Goal: Task Accomplishment & Management: Manage account settings

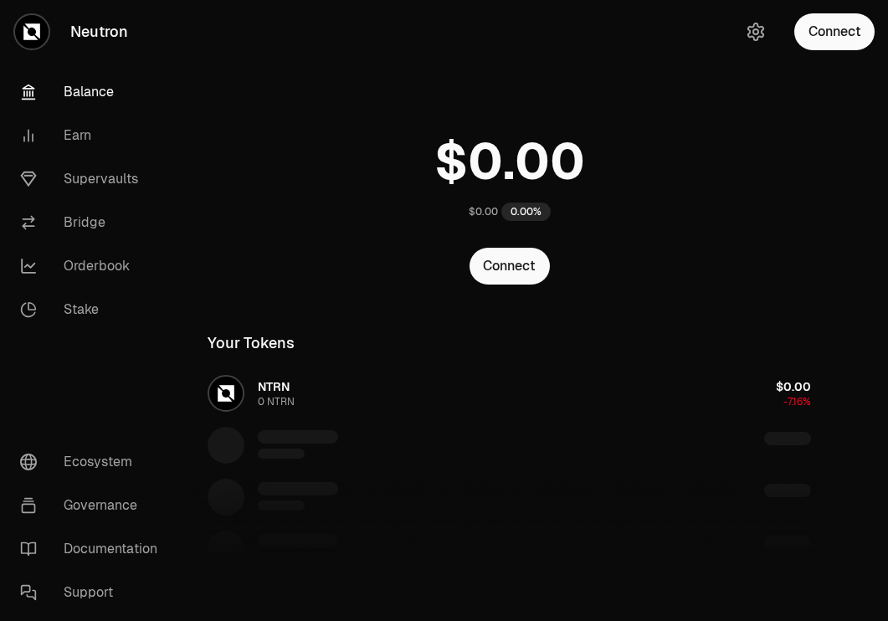
scroll to position [134, 0]
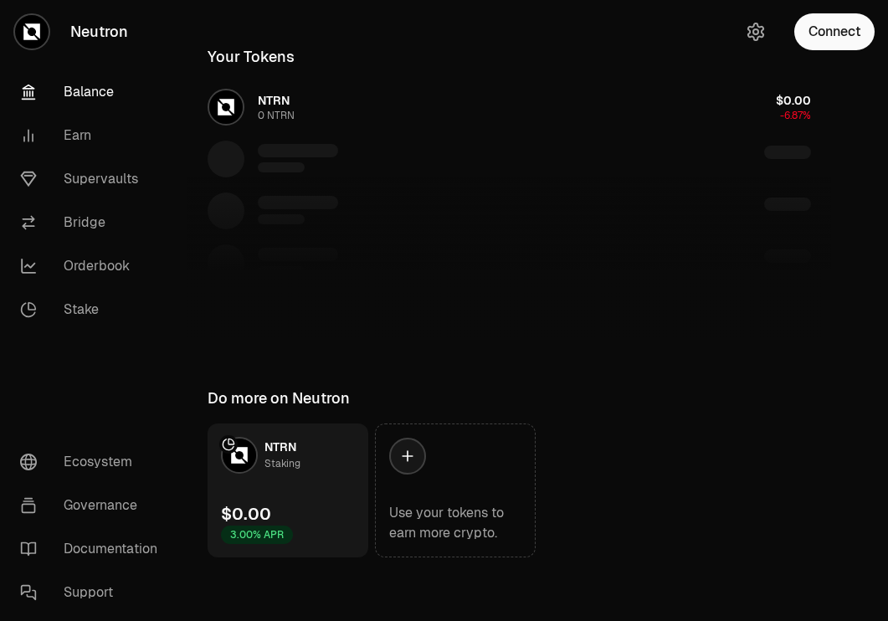
scroll to position [285, 0]
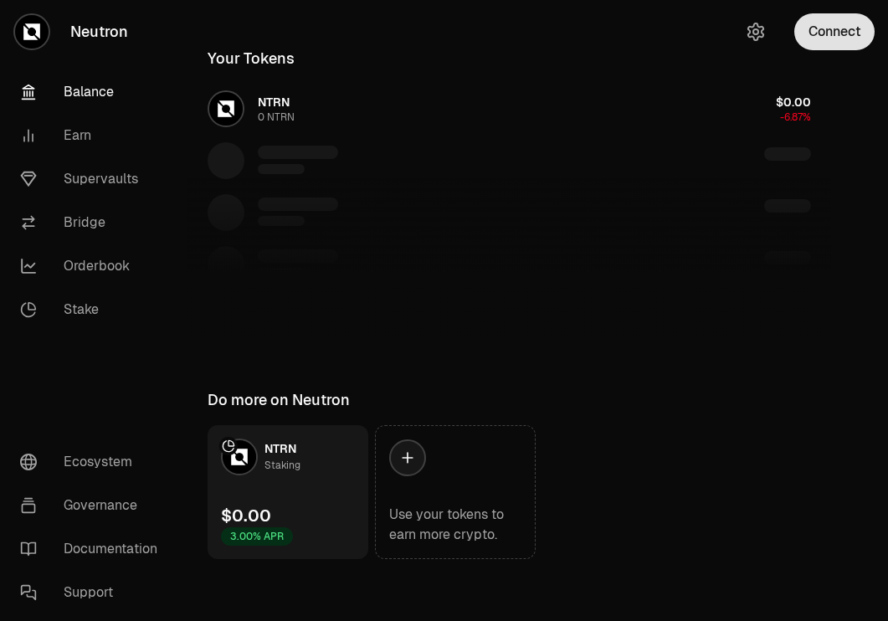
click at [852, 25] on button "Connect" at bounding box center [834, 31] width 80 height 37
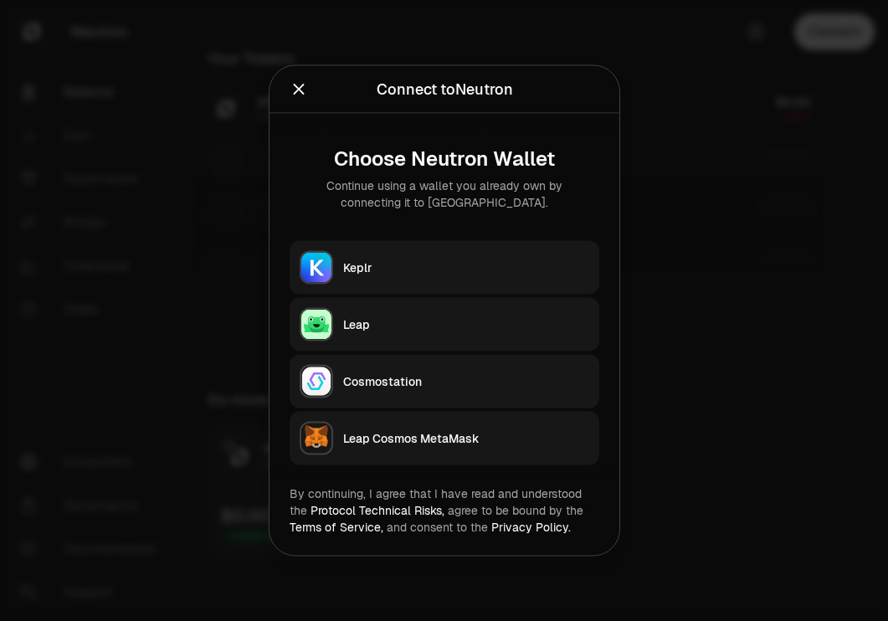
click at [514, 253] on button "Keplr" at bounding box center [445, 268] width 310 height 54
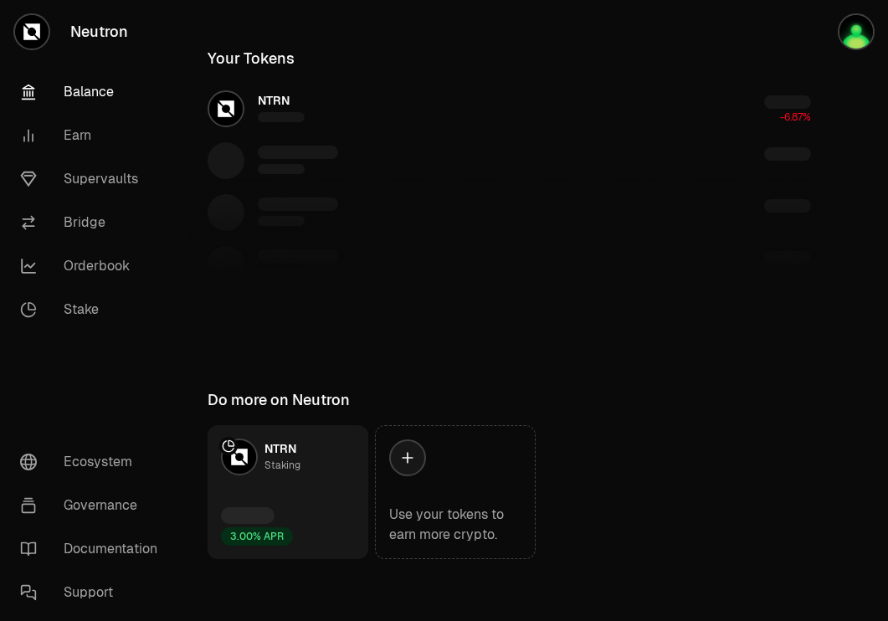
scroll to position [134, 0]
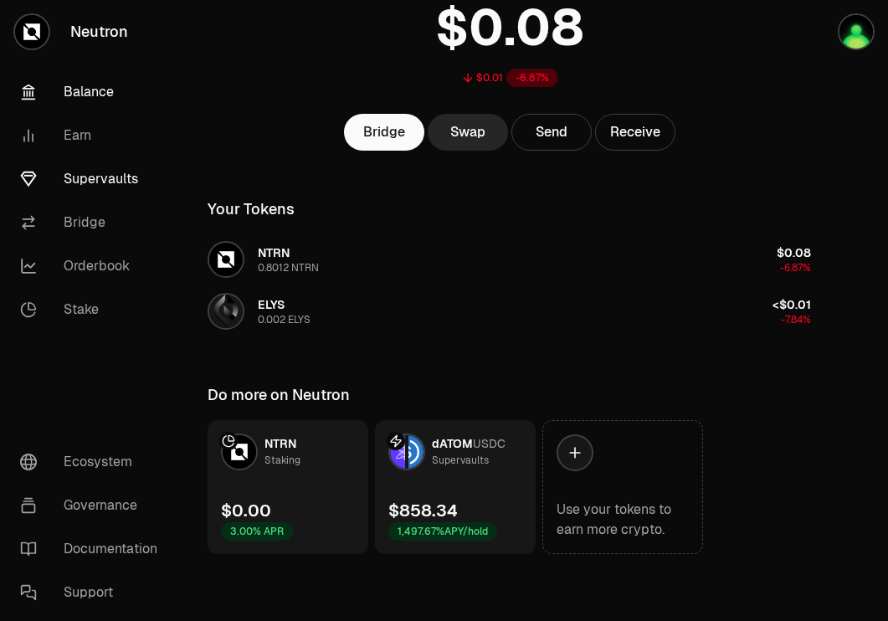
click at [84, 184] on link "Supervaults" at bounding box center [94, 179] width 174 height 44
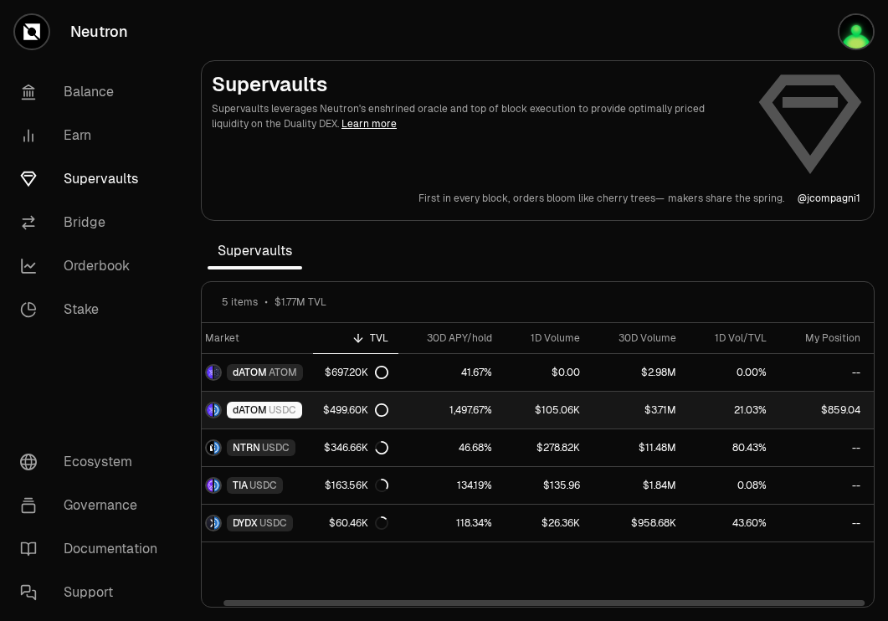
scroll to position [0, 15]
click at [287, 424] on link "dATOM USDC" at bounding box center [251, 410] width 128 height 37
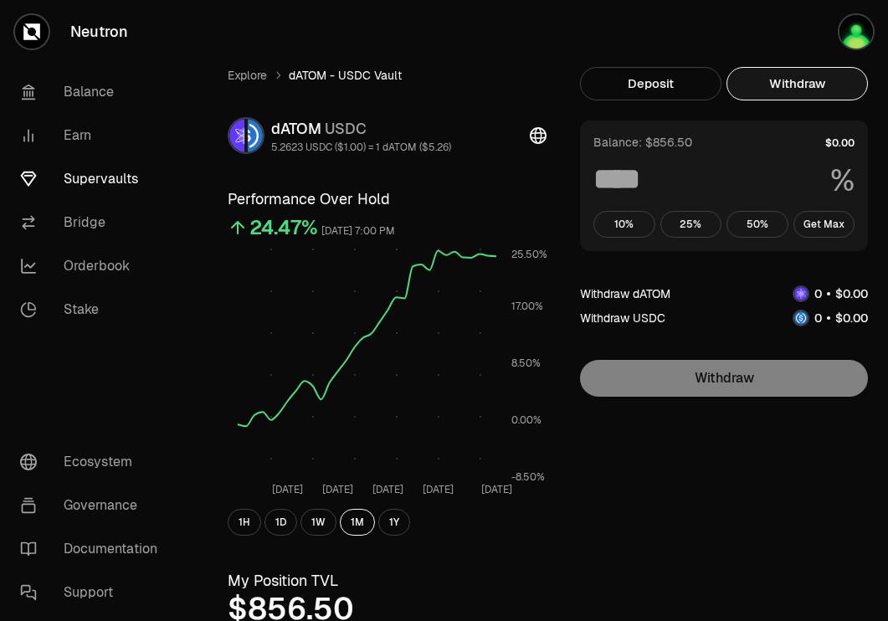
click at [793, 87] on button "Withdraw" at bounding box center [796, 83] width 141 height 33
click at [830, 212] on button "Get Max" at bounding box center [824, 224] width 62 height 27
type input "***"
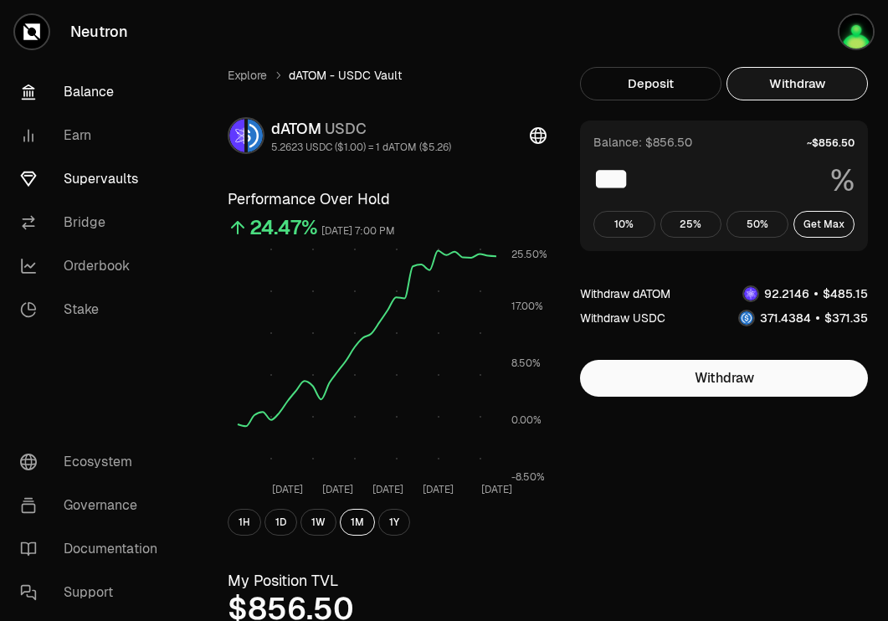
click at [67, 82] on link "Balance" at bounding box center [94, 92] width 174 height 44
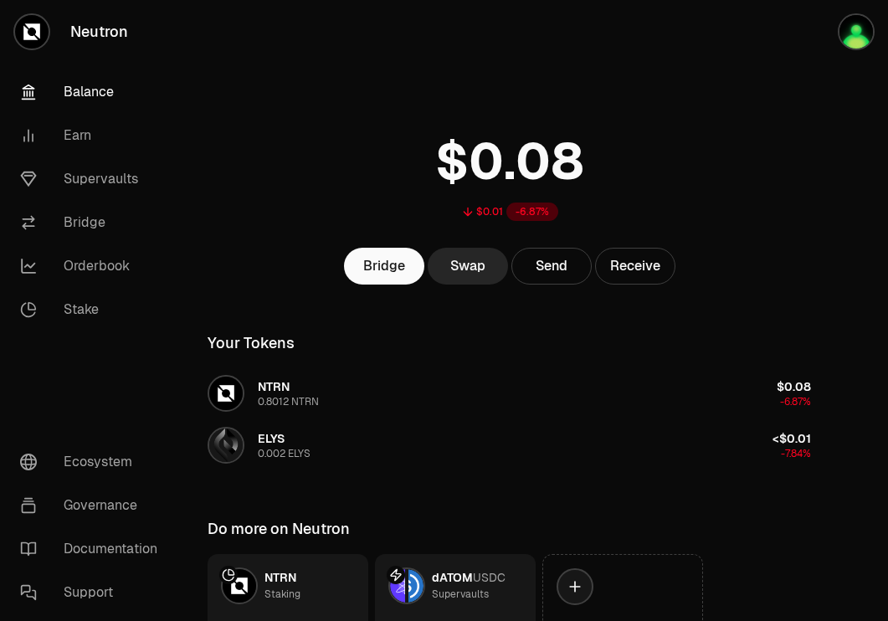
scroll to position [134, 0]
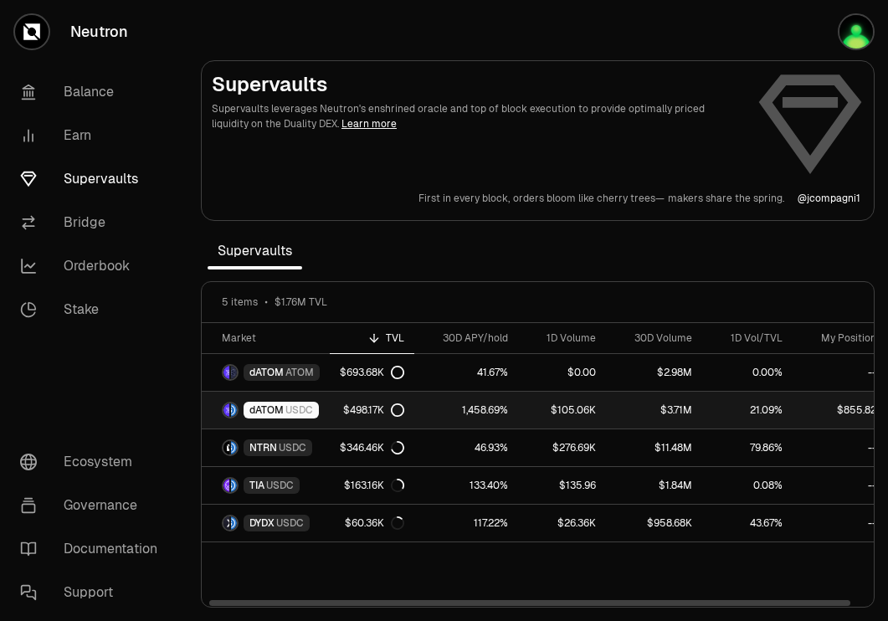
click at [290, 413] on span "USDC" at bounding box center [299, 409] width 28 height 13
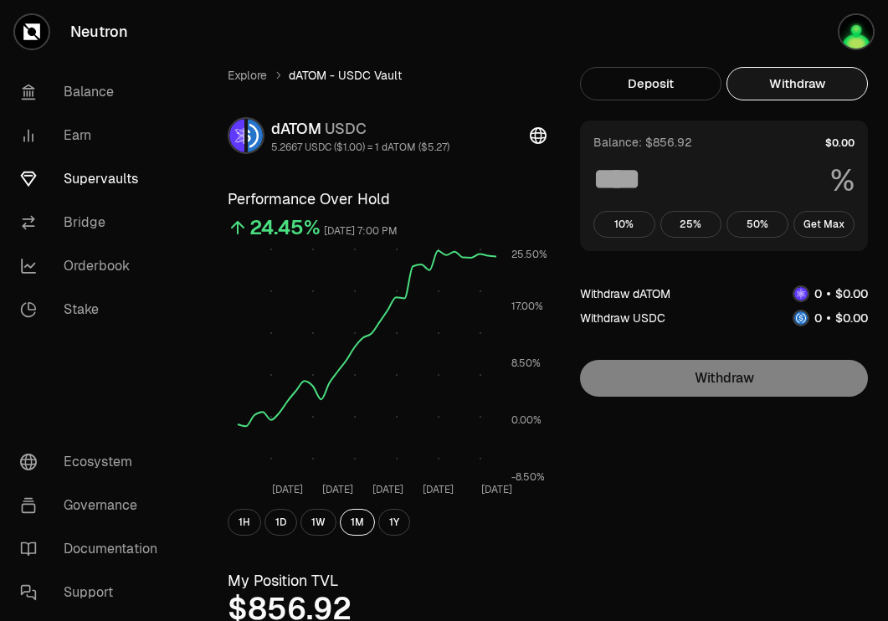
click at [808, 86] on button "Withdraw" at bounding box center [796, 83] width 141 height 33
click at [809, 229] on button "Get Max" at bounding box center [824, 224] width 62 height 27
type input "***"
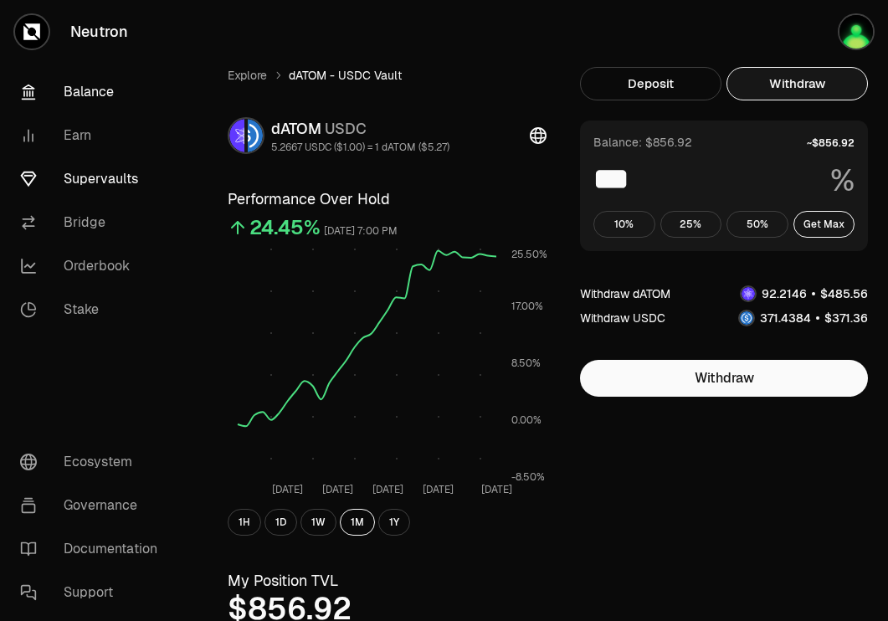
click at [108, 101] on link "Balance" at bounding box center [94, 92] width 174 height 44
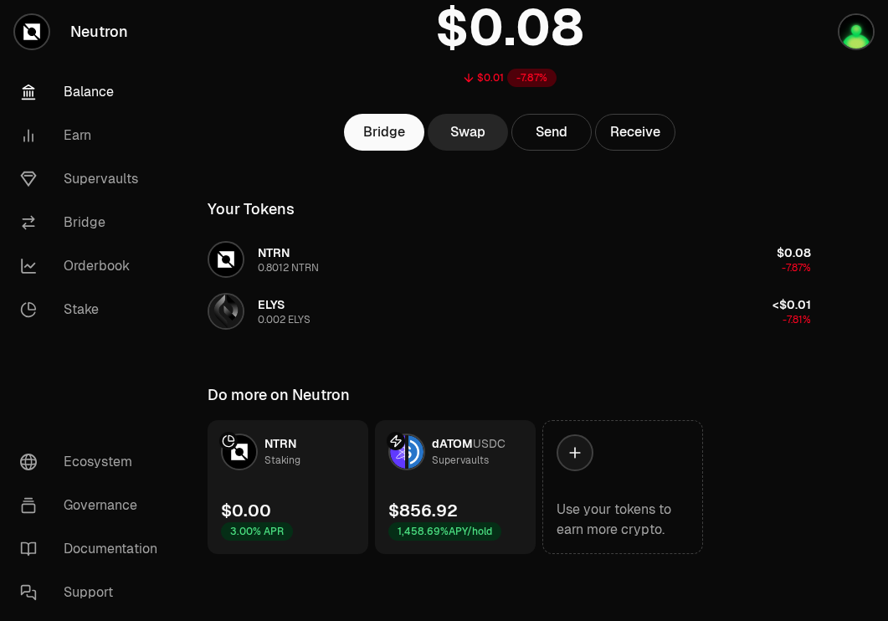
scroll to position [131, 0]
